Goal: Task Accomplishment & Management: Use online tool/utility

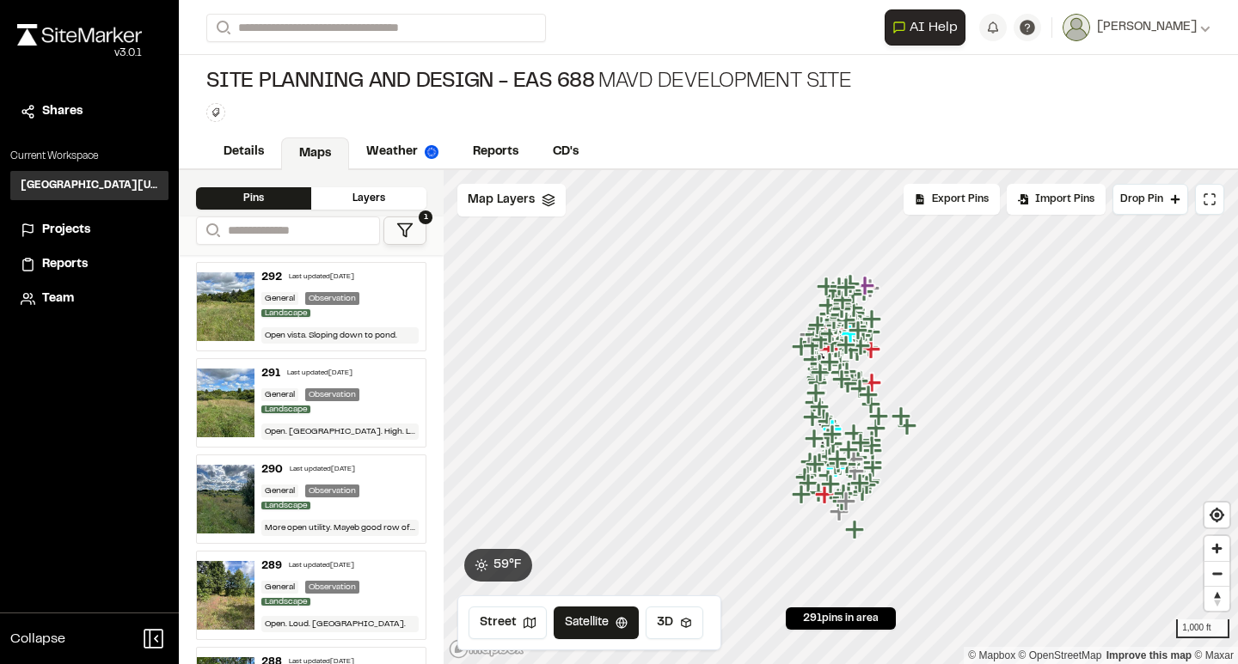
click at [402, 235] on icon at bounding box center [404, 230] width 17 height 17
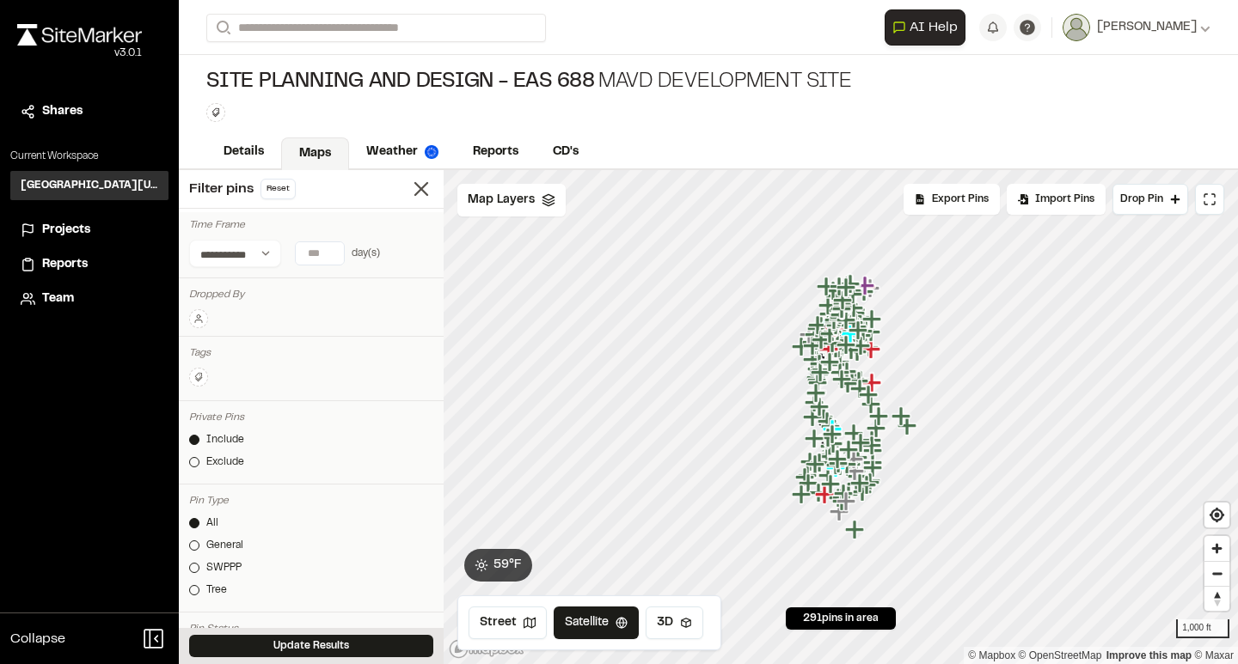
click at [199, 317] on icon at bounding box center [198, 319] width 10 height 10
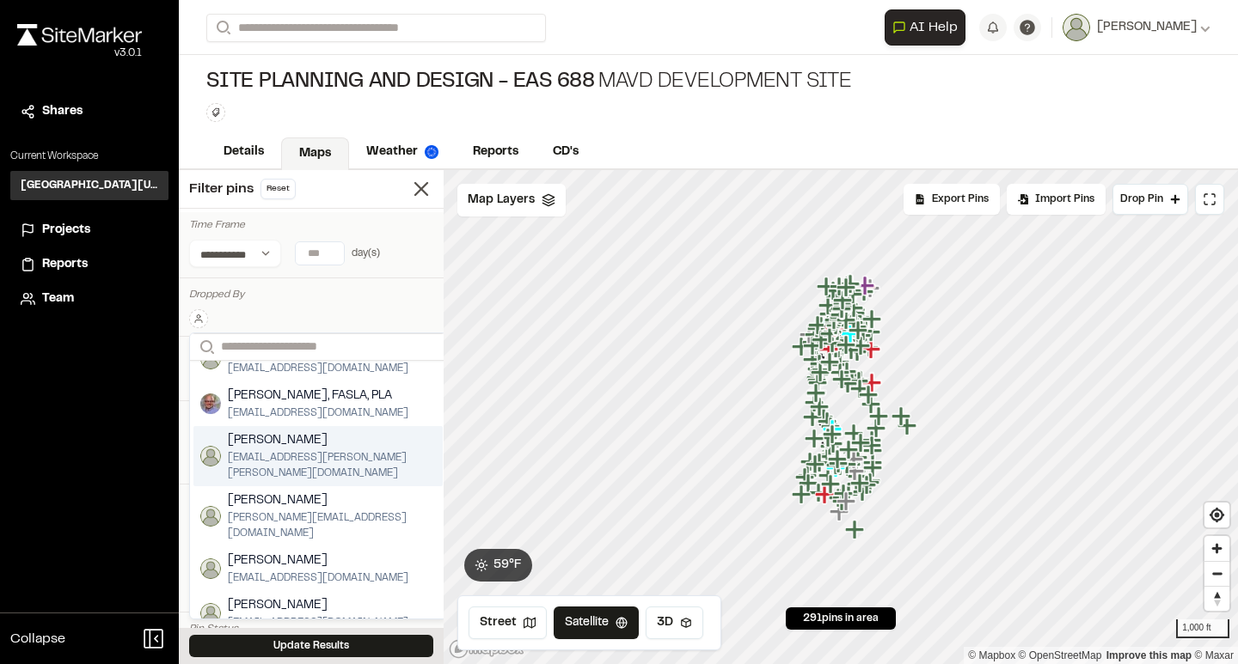
scroll to position [188, 0]
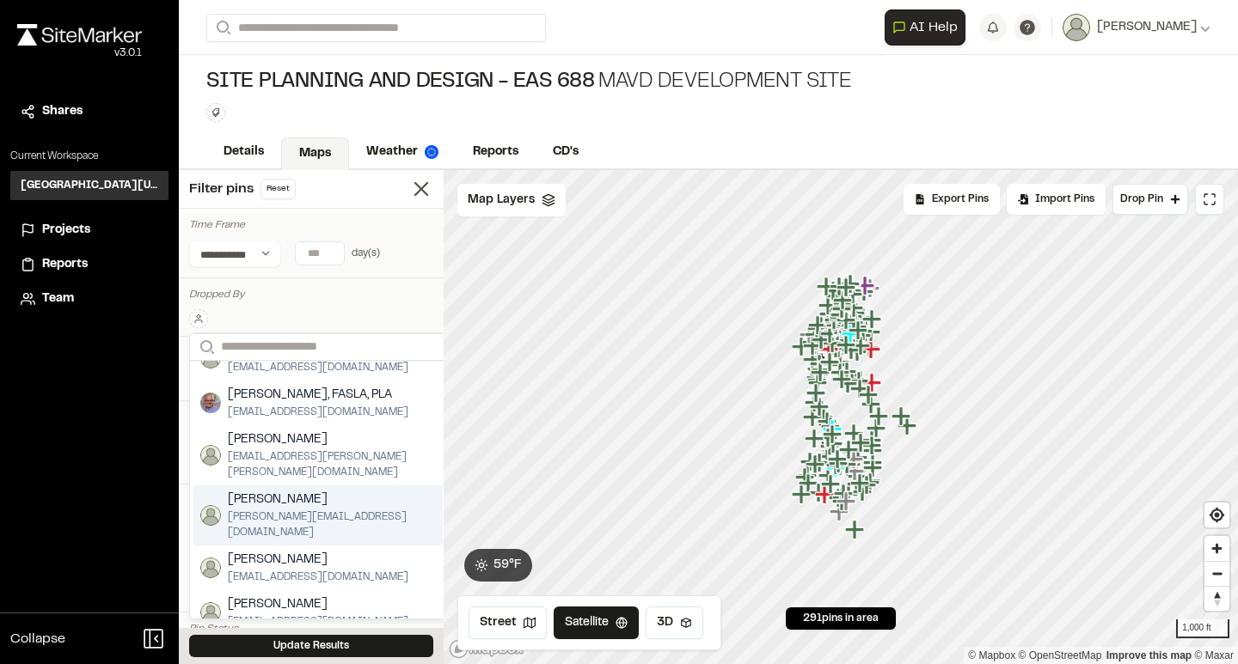
click at [298, 510] on span "[PERSON_NAME][EMAIL_ADDRESS][DOMAIN_NAME]" at bounding box center [332, 525] width 208 height 31
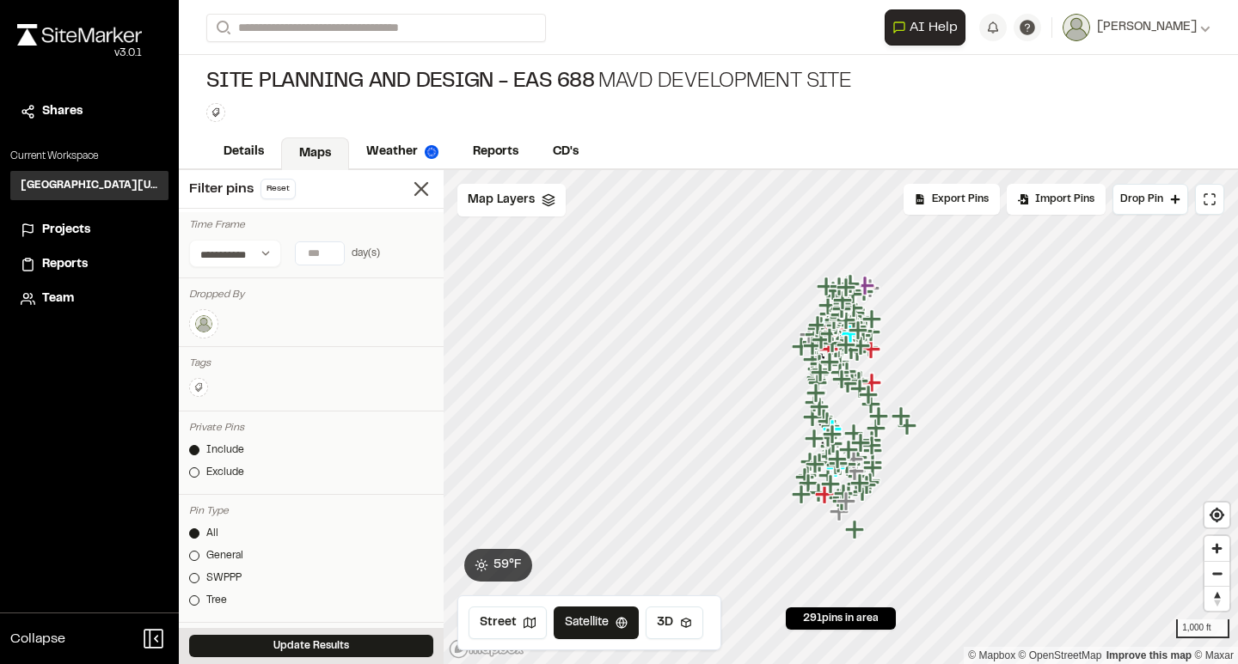
click at [317, 647] on button "Update Results" at bounding box center [311, 646] width 244 height 22
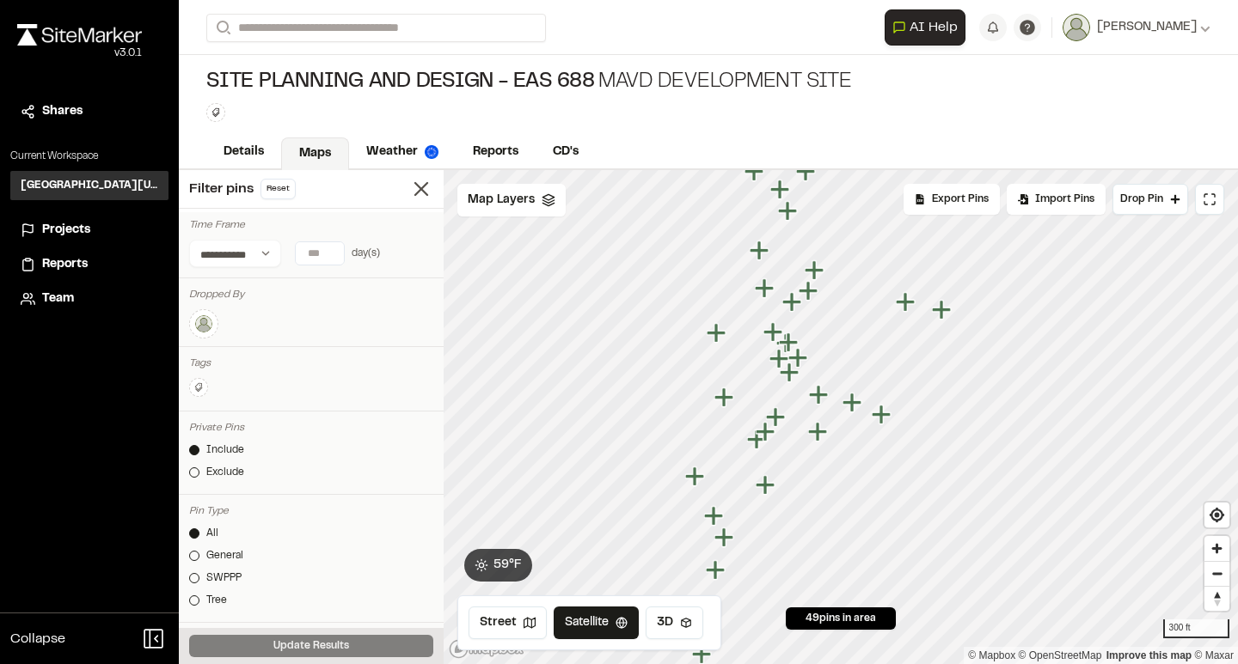
click at [716, 334] on icon "Map marker" at bounding box center [715, 332] width 19 height 19
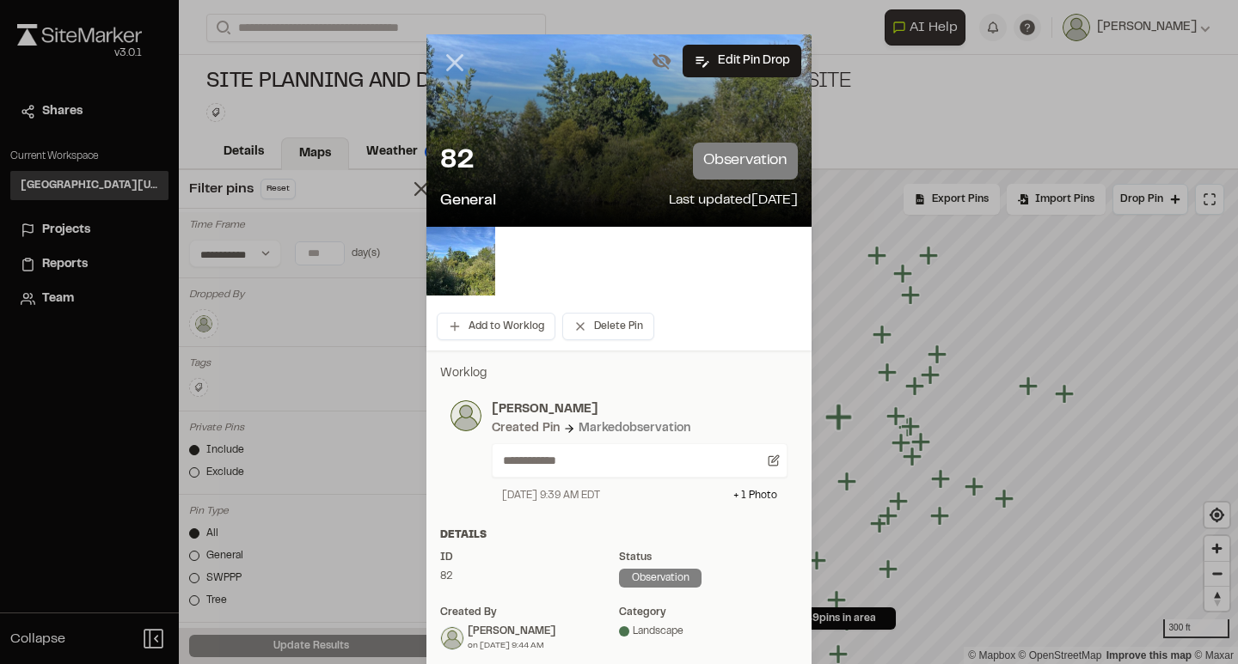
click at [454, 57] on icon at bounding box center [454, 62] width 29 height 29
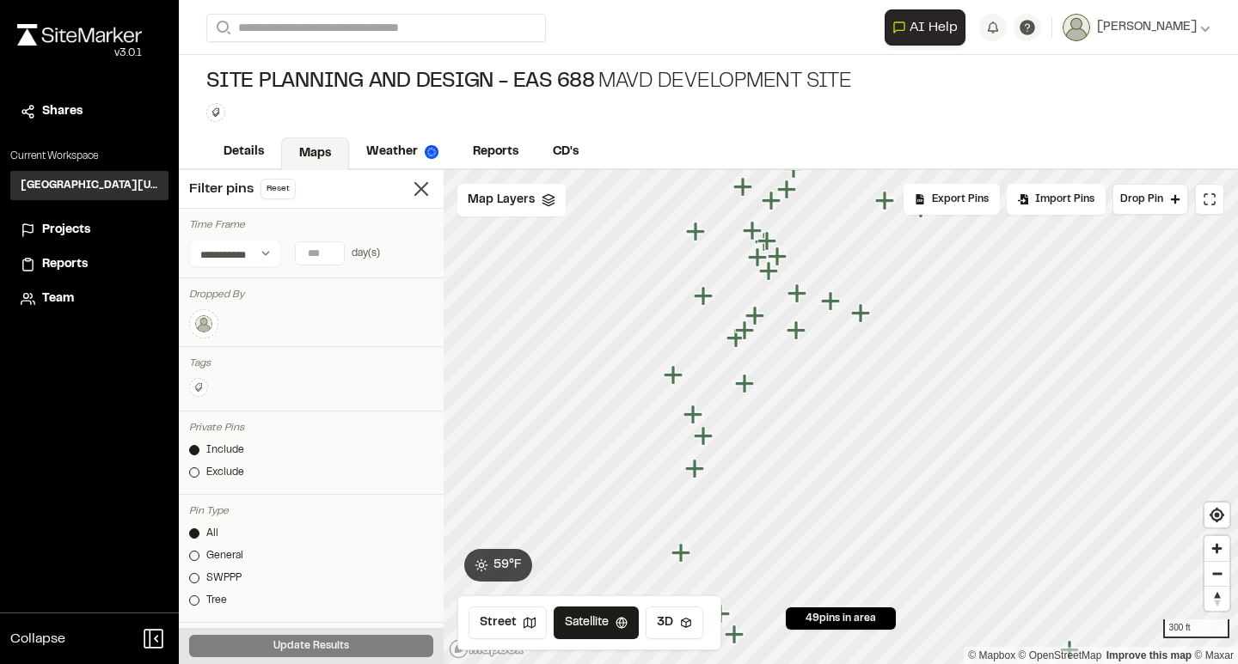
click at [750, 233] on icon "Map marker" at bounding box center [752, 230] width 19 height 19
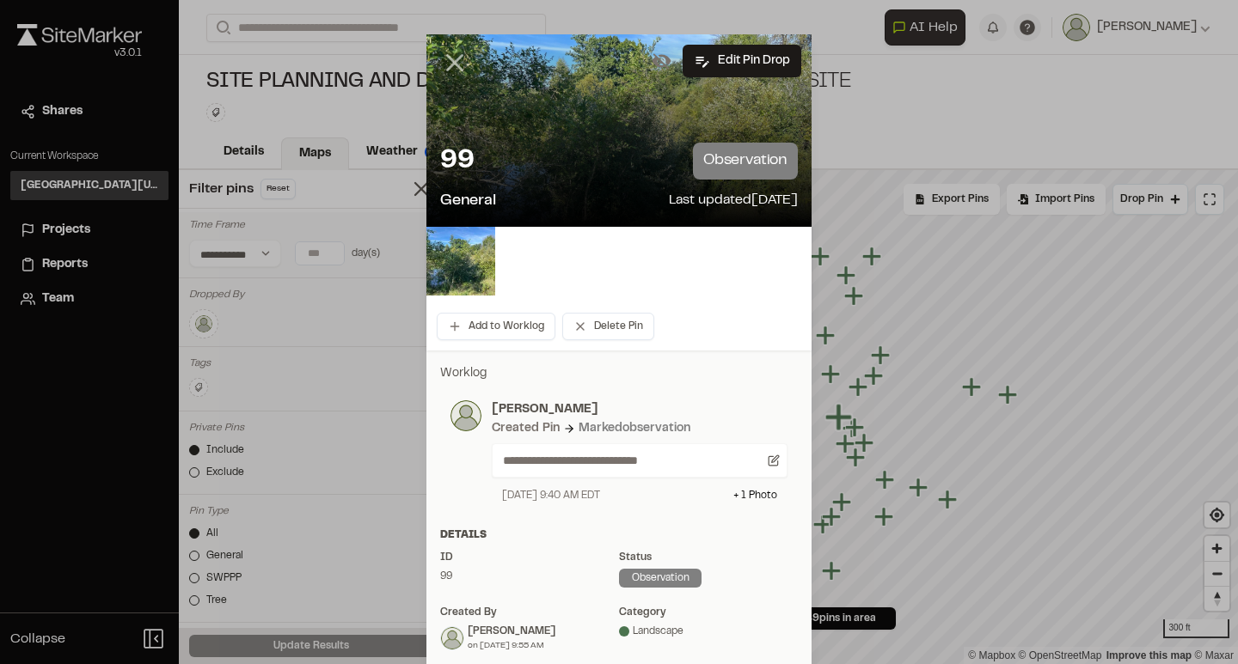
click at [453, 68] on icon at bounding box center [454, 62] width 29 height 29
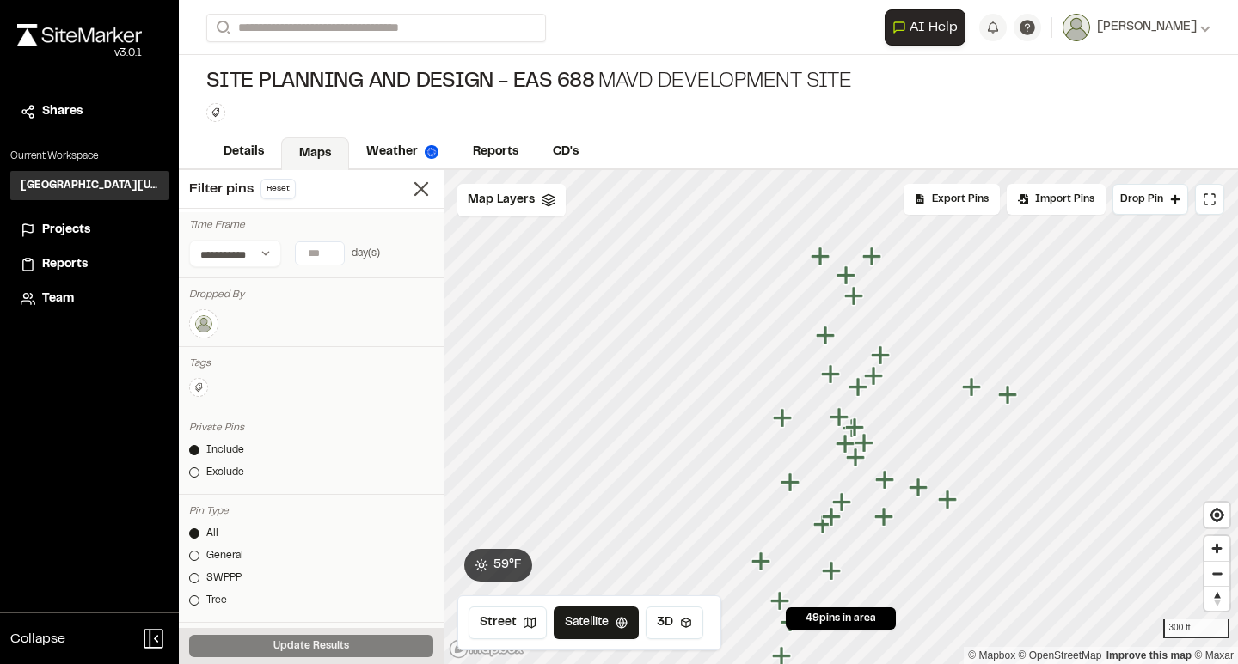
click at [859, 390] on icon "Map marker" at bounding box center [857, 386] width 19 height 19
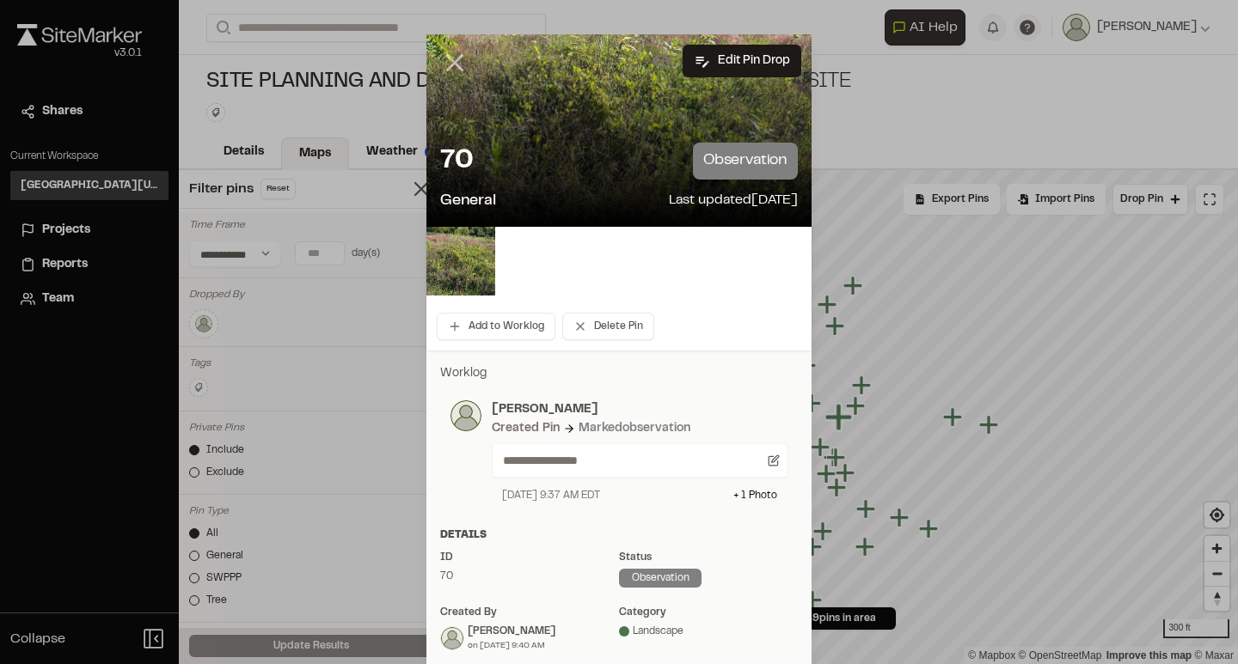
click at [453, 63] on line at bounding box center [455, 63] width 15 height 15
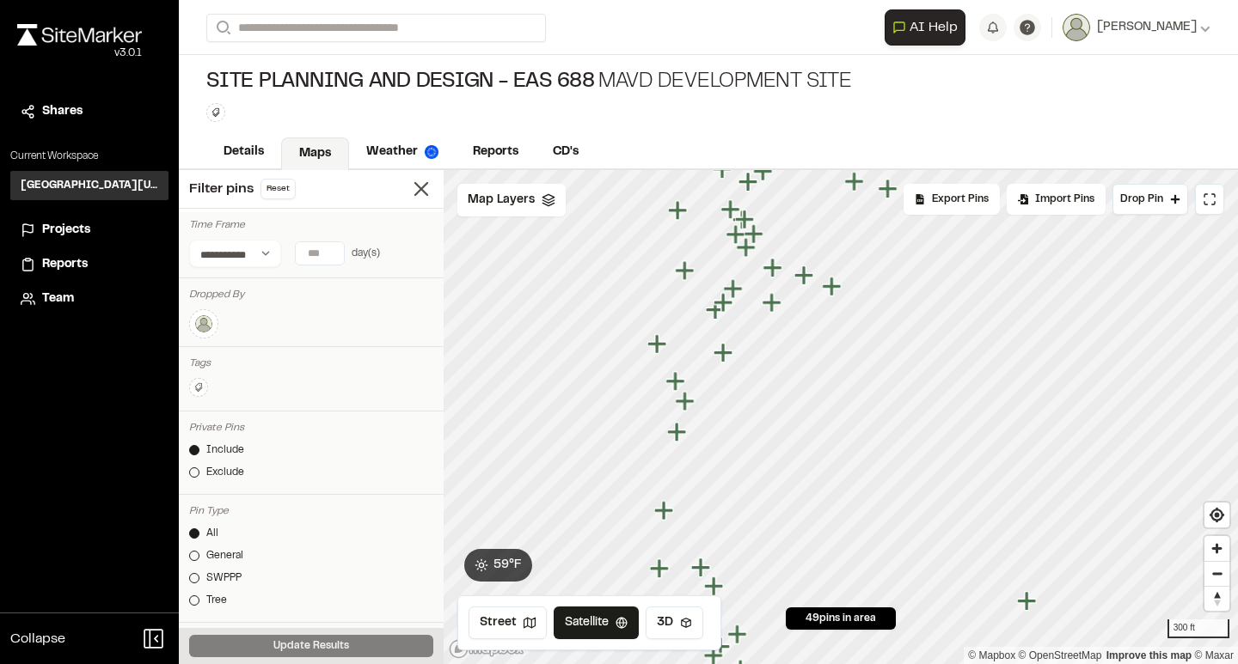
drag, startPoint x: 799, startPoint y: 508, endPoint x: 727, endPoint y: 284, distance: 235.6
click at [727, 284] on icon "Map marker" at bounding box center [734, 289] width 22 height 22
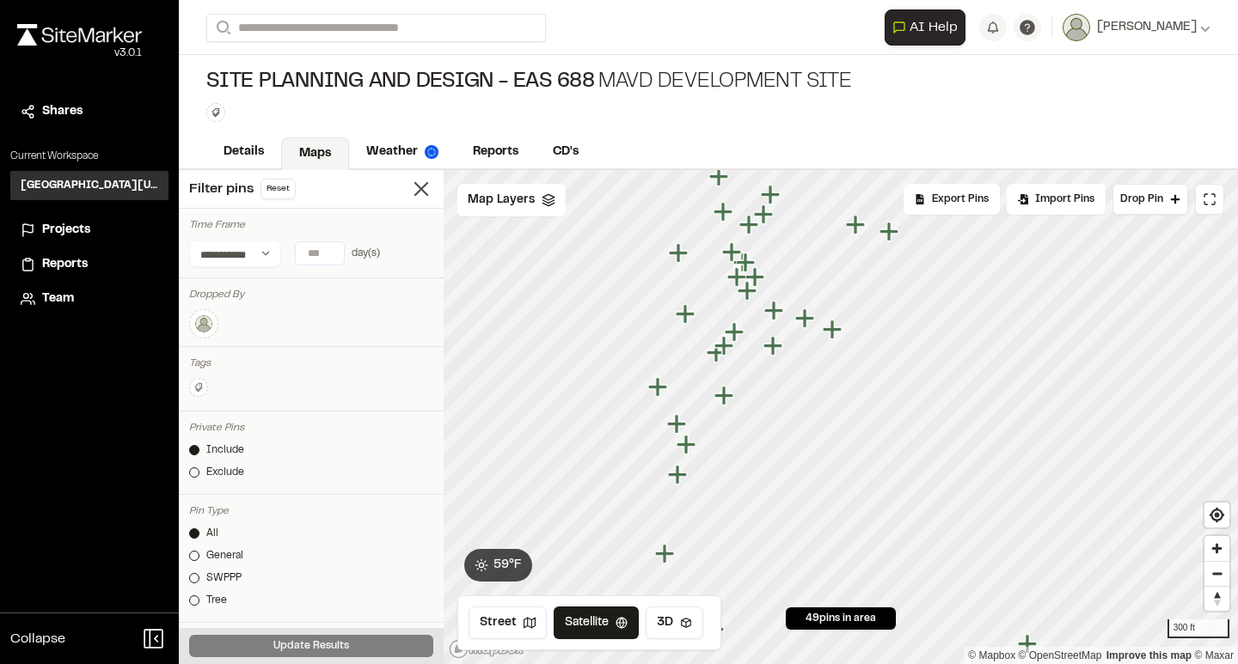
click at [775, 311] on icon "Map marker" at bounding box center [773, 310] width 19 height 19
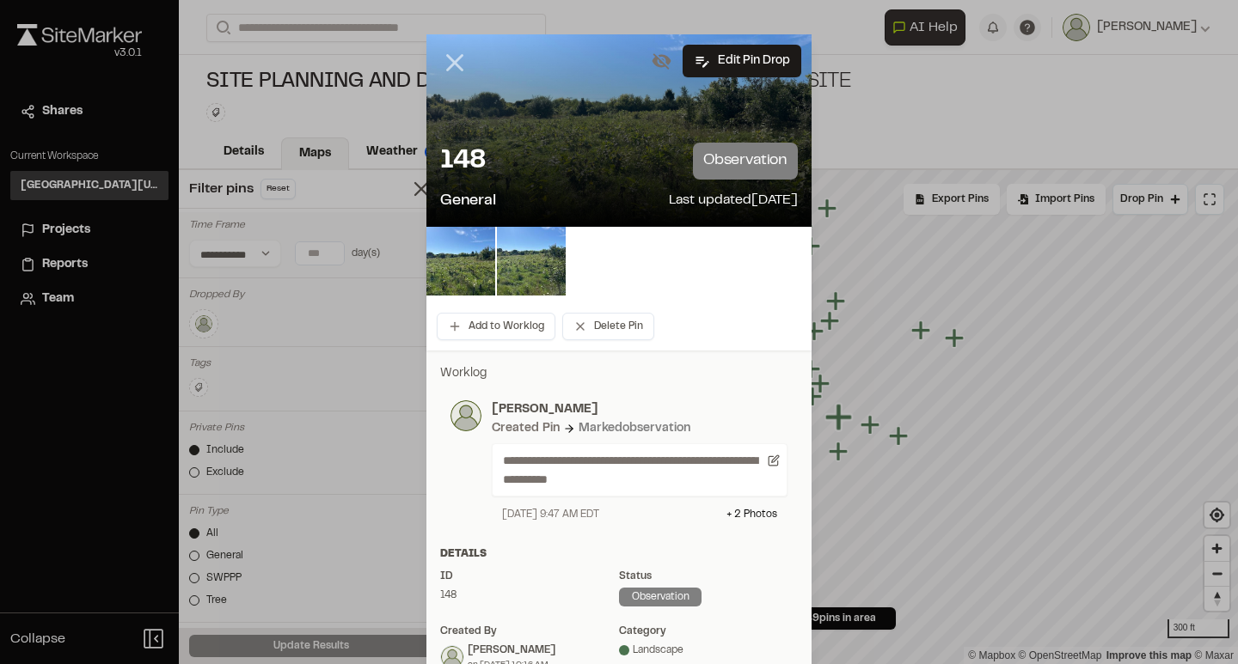
click at [449, 67] on line at bounding box center [455, 63] width 15 height 15
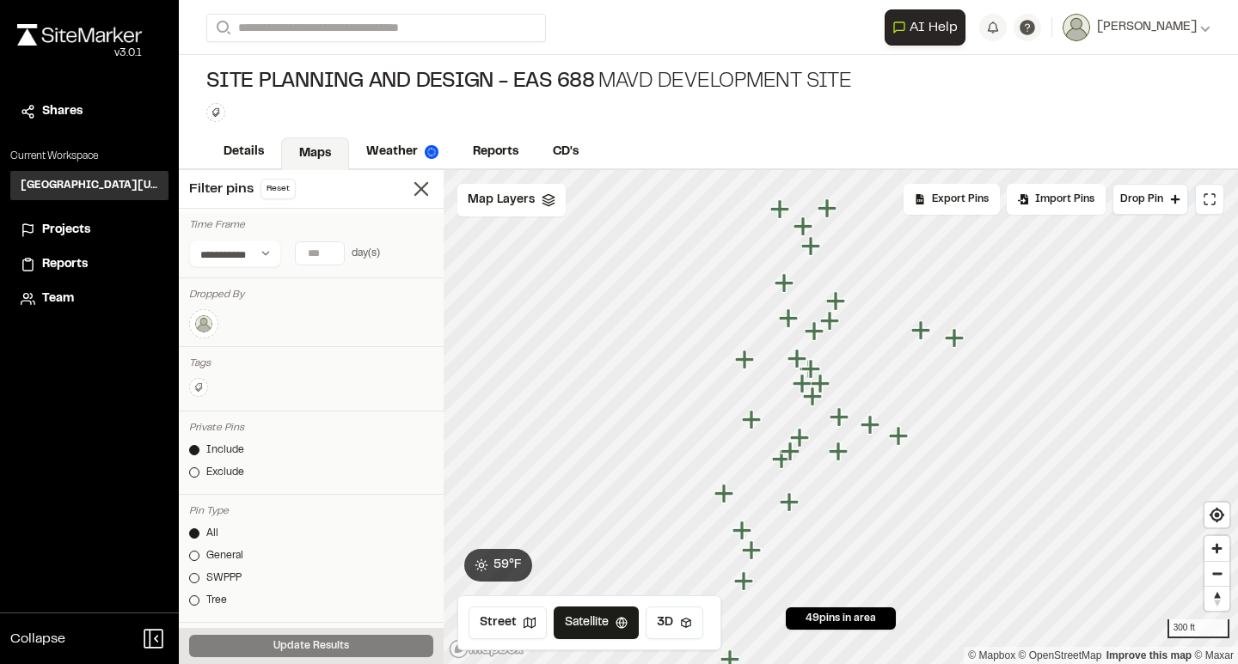
click at [813, 328] on icon "Map marker" at bounding box center [813, 330] width 19 height 19
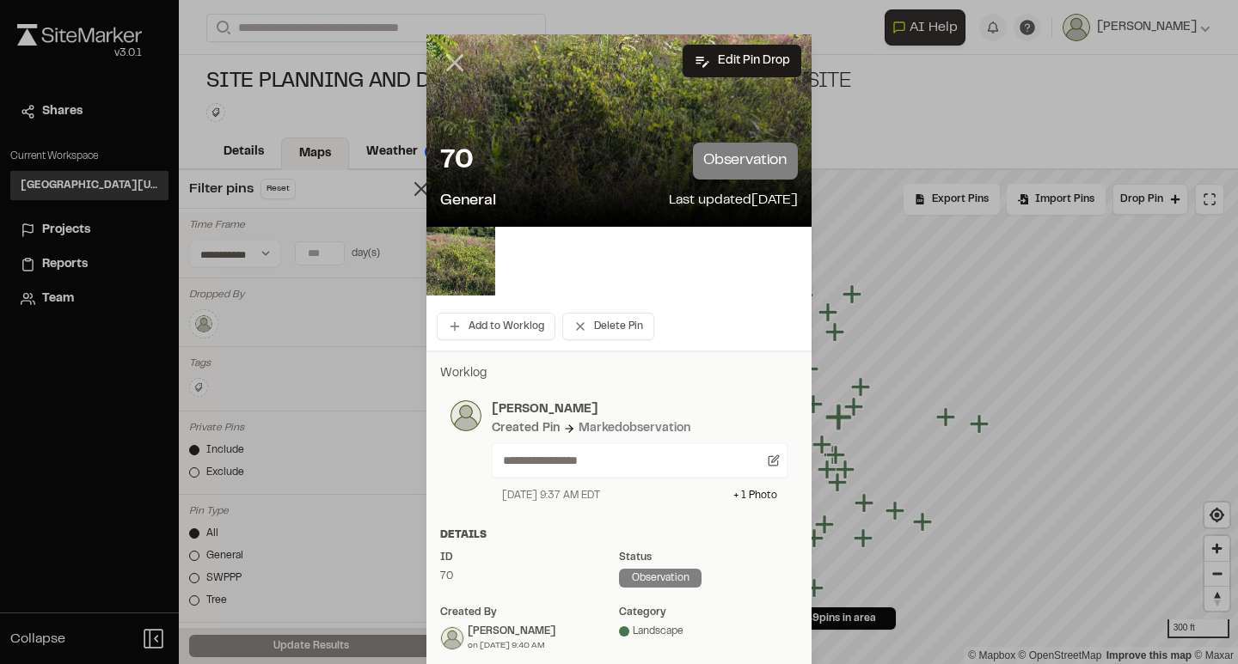
click at [458, 52] on icon at bounding box center [454, 62] width 29 height 29
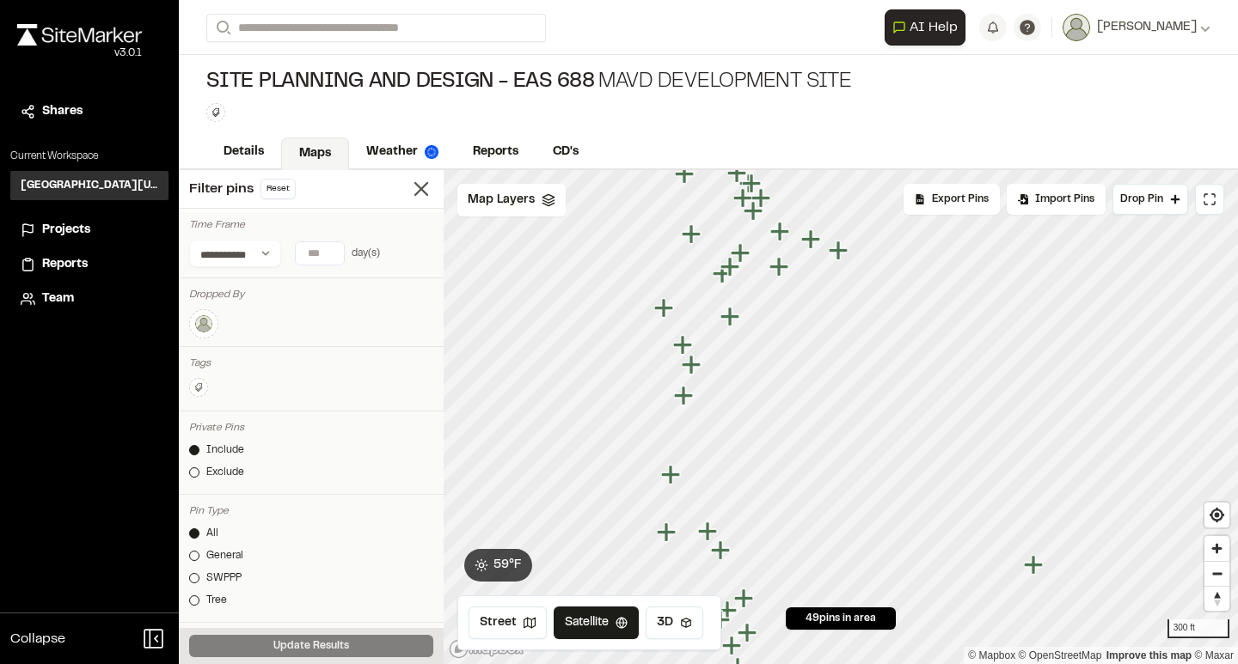
click at [778, 231] on icon "Map marker" at bounding box center [779, 231] width 19 height 19
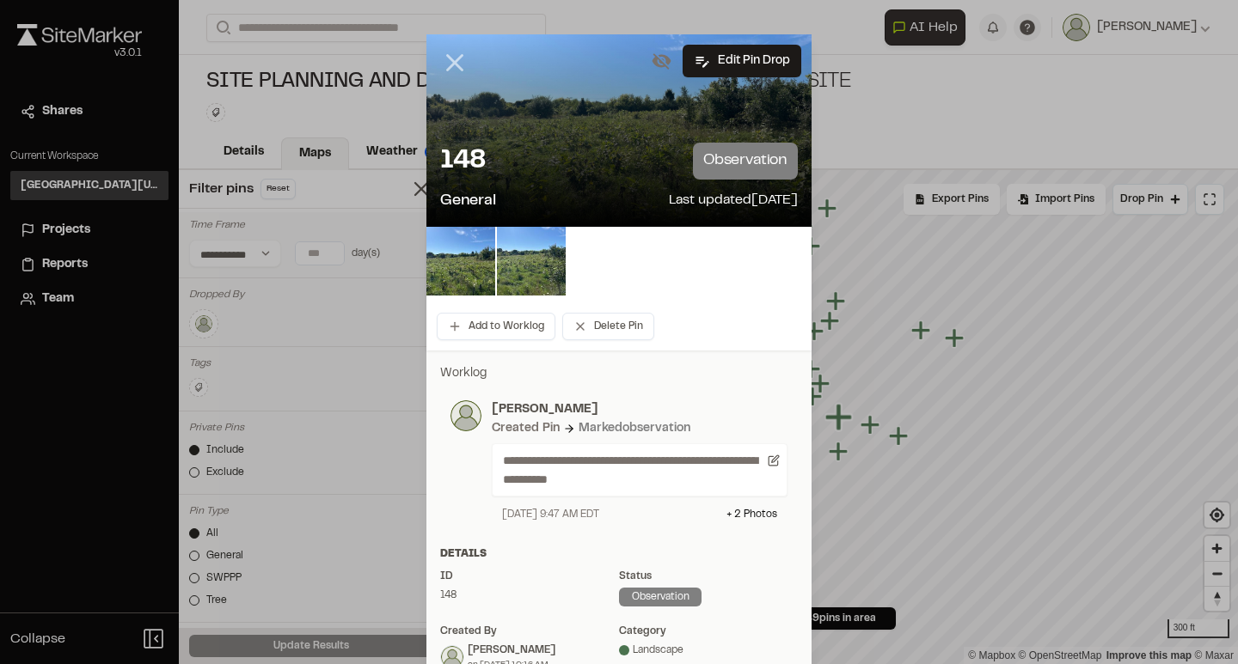
click at [448, 69] on line at bounding box center [455, 63] width 15 height 15
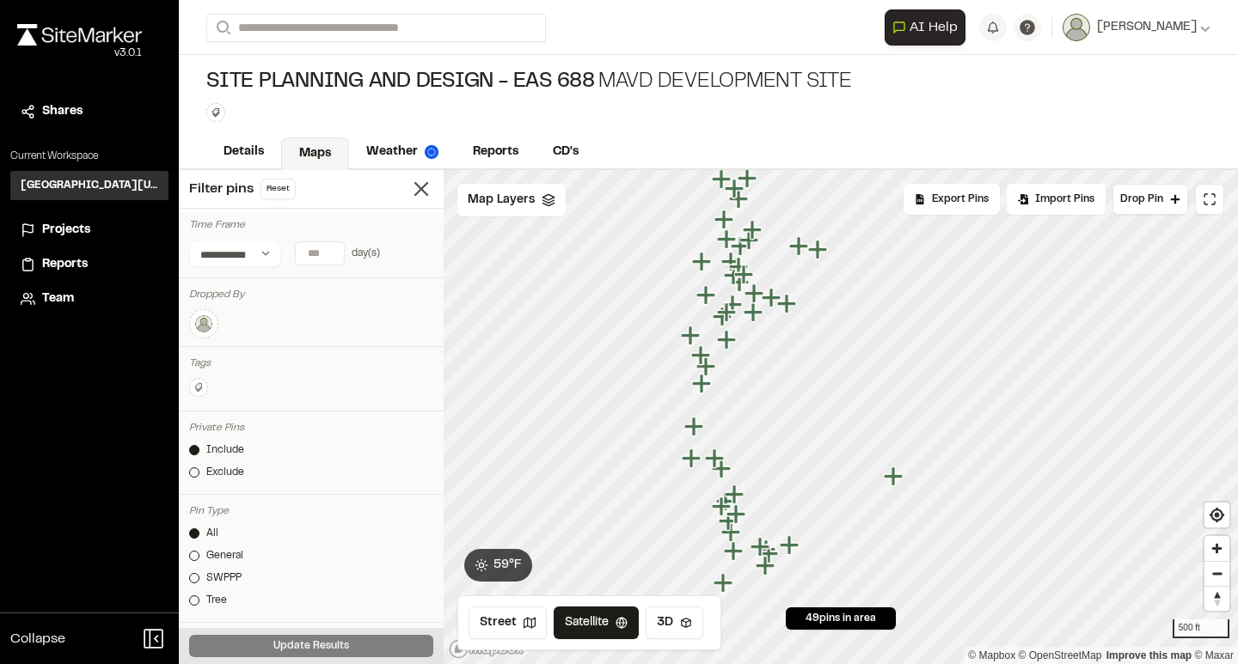
click at [702, 390] on icon "Map marker" at bounding box center [701, 383] width 19 height 19
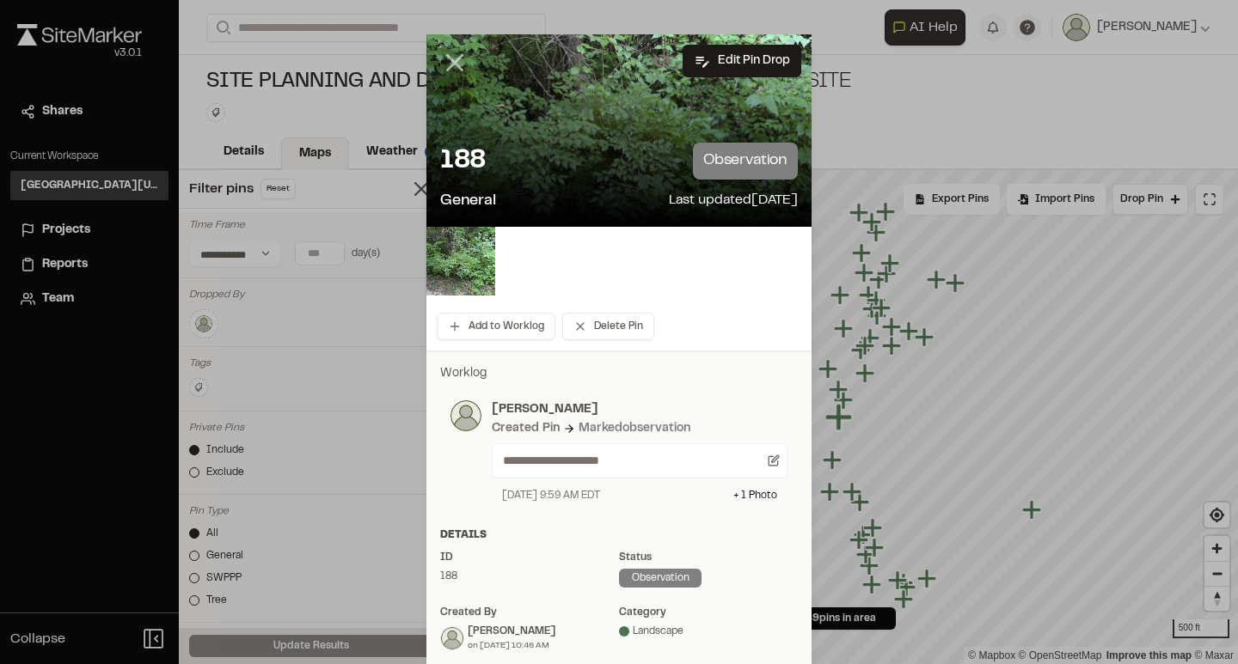
click at [454, 64] on line at bounding box center [455, 63] width 15 height 15
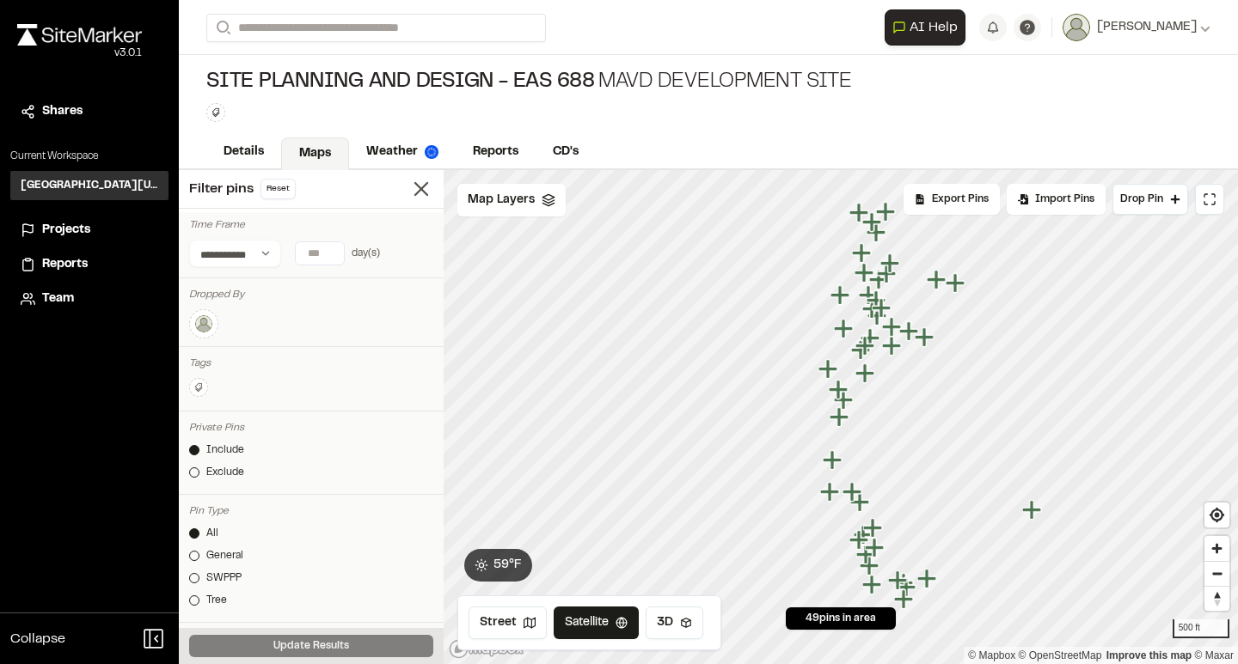
click at [854, 495] on icon "Map marker" at bounding box center [851, 491] width 19 height 19
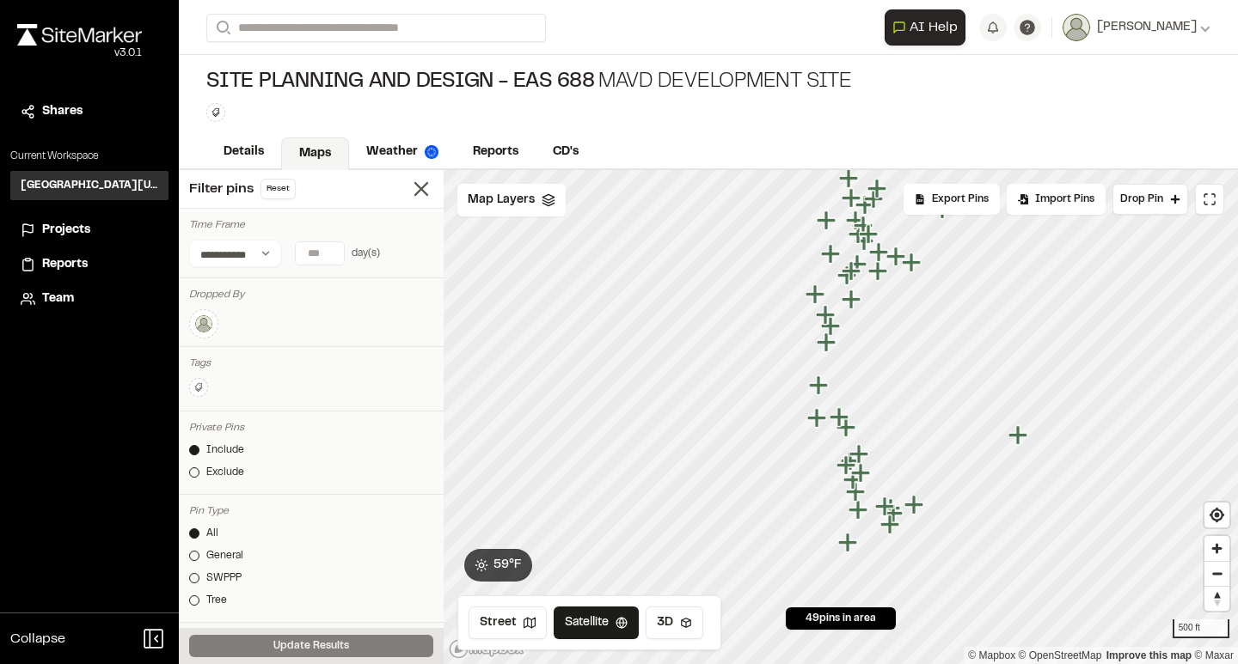
click at [848, 430] on icon "Map marker" at bounding box center [845, 427] width 19 height 19
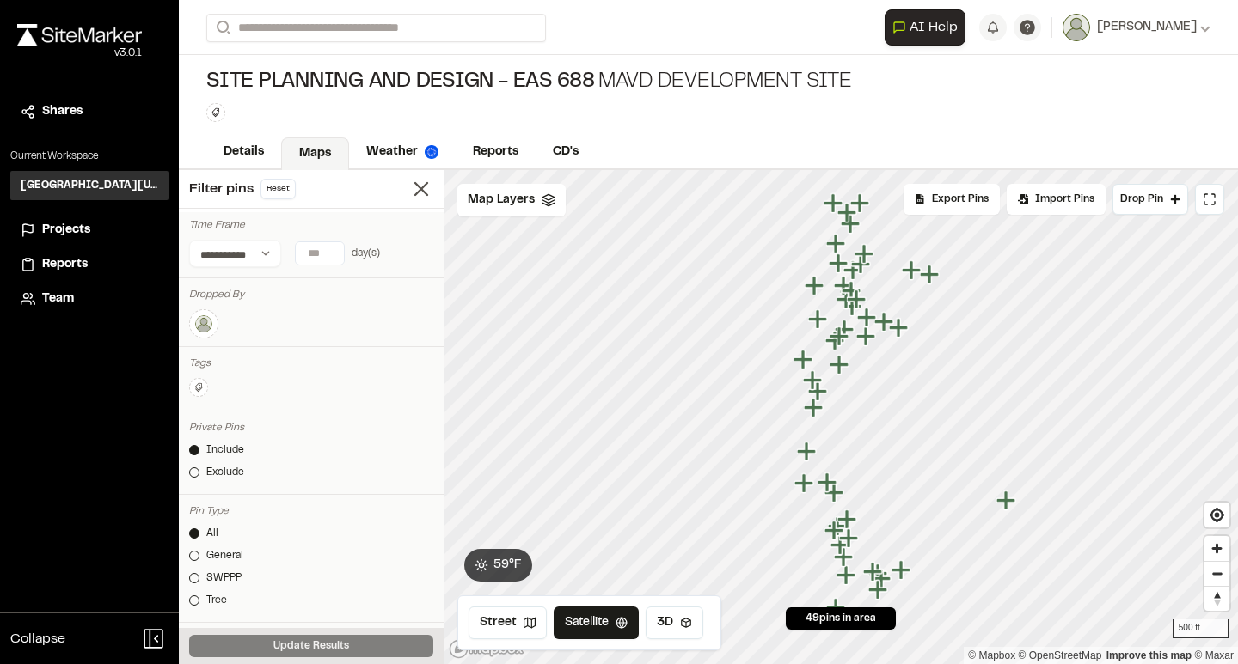
click at [839, 366] on icon "Map marker" at bounding box center [838, 364] width 19 height 19
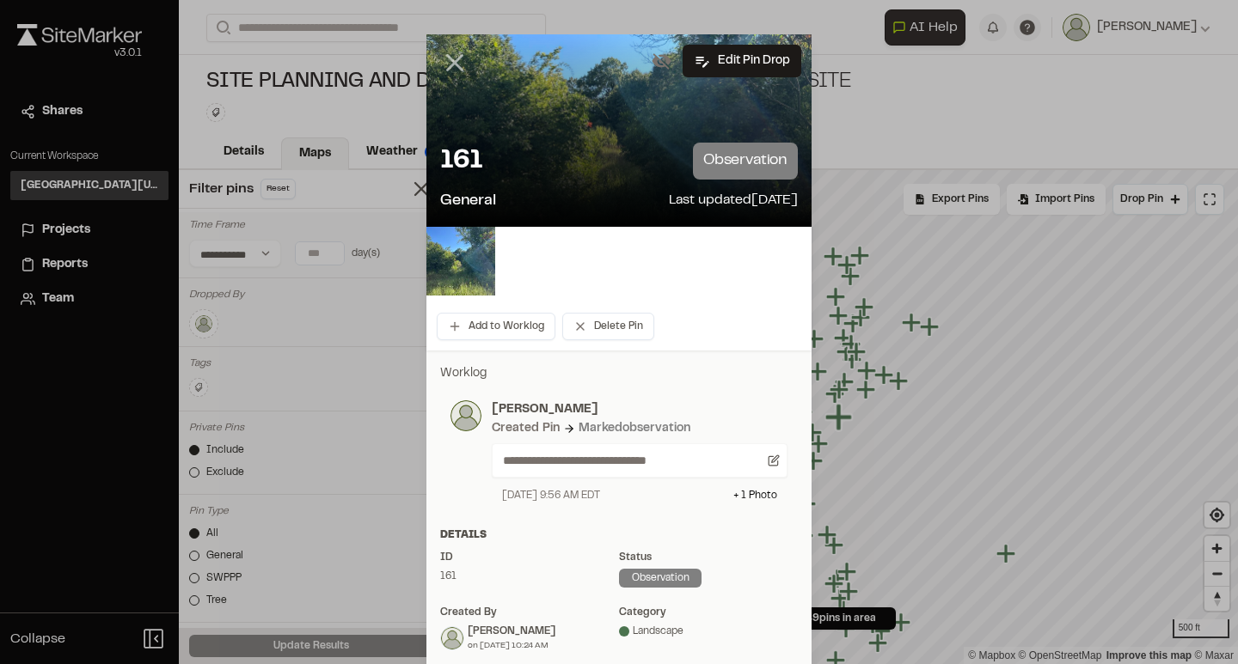
click at [449, 64] on icon at bounding box center [454, 62] width 29 height 29
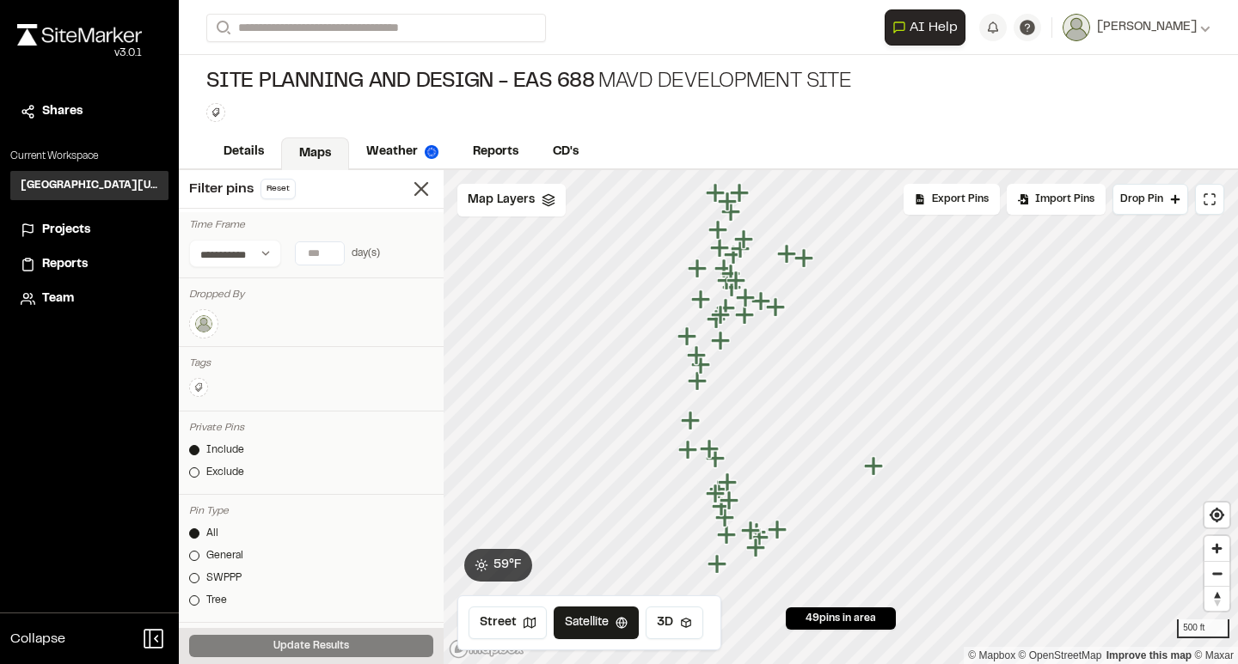
drag, startPoint x: 840, startPoint y: 416, endPoint x: 721, endPoint y: 339, distance: 141.1
click at [721, 339] on icon "Map marker" at bounding box center [720, 340] width 19 height 19
